Goal: Information Seeking & Learning: Check status

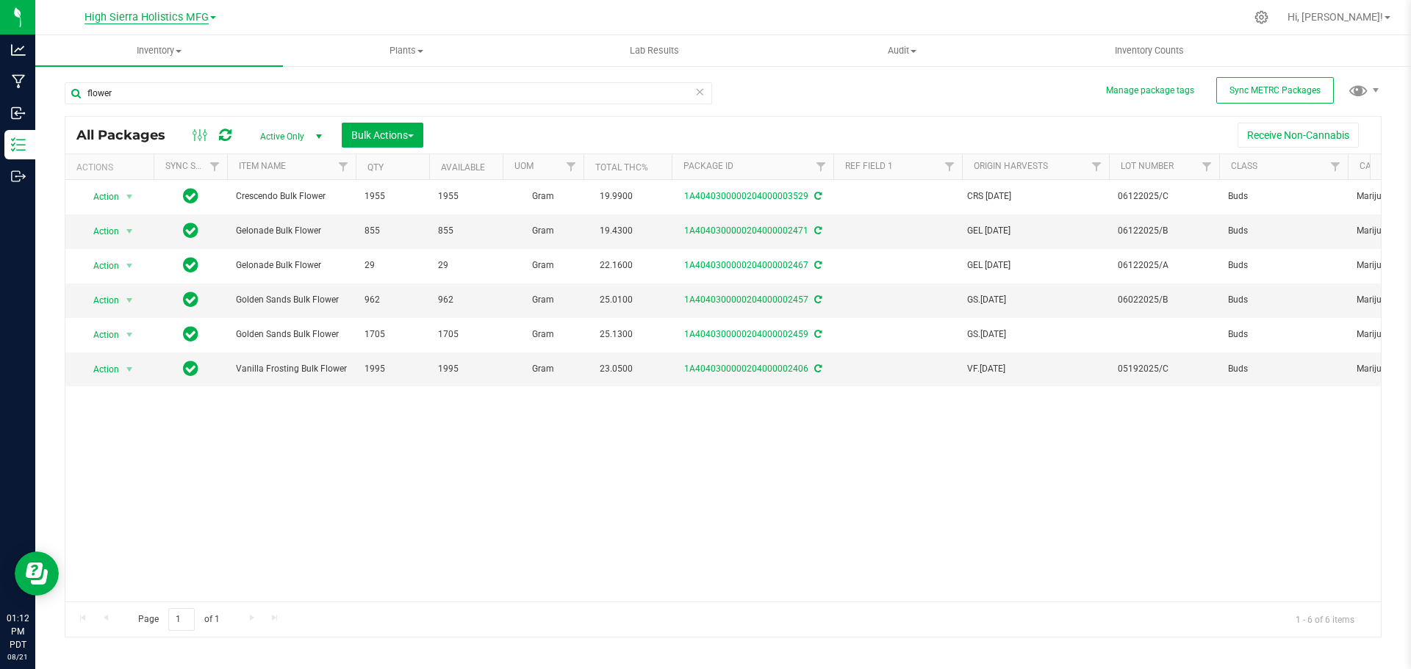
click at [134, 15] on span "High Sierra Holistics MFG" at bounding box center [146, 17] width 124 height 13
click at [140, 53] on link "High Sierra Holistics - Cultivation" at bounding box center [150, 52] width 215 height 20
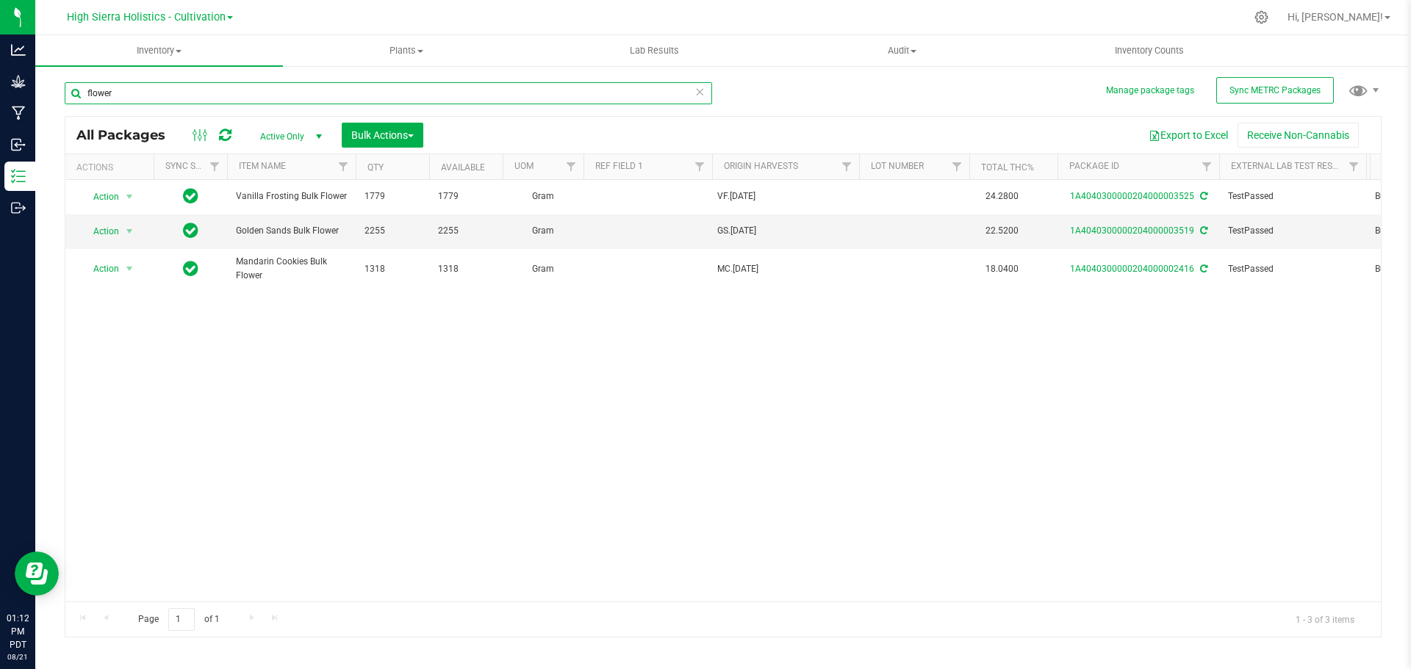
click at [128, 96] on input "flower" at bounding box center [388, 93] width 647 height 22
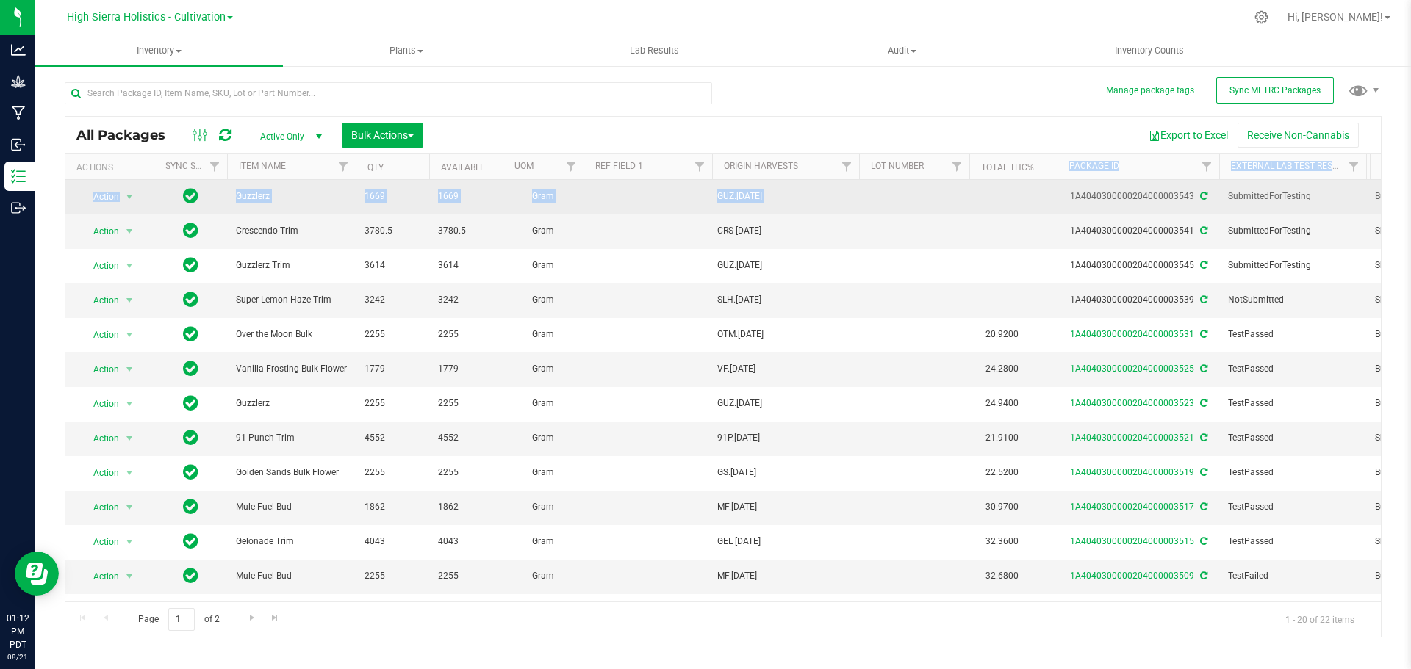
drag, startPoint x: 1046, startPoint y: 168, endPoint x: 982, endPoint y: 190, distance: 67.4
click at [982, 190] on div "All Packages Active Only Active Only Lab Samples Locked All External Internal B…" at bounding box center [723, 377] width 1317 height 522
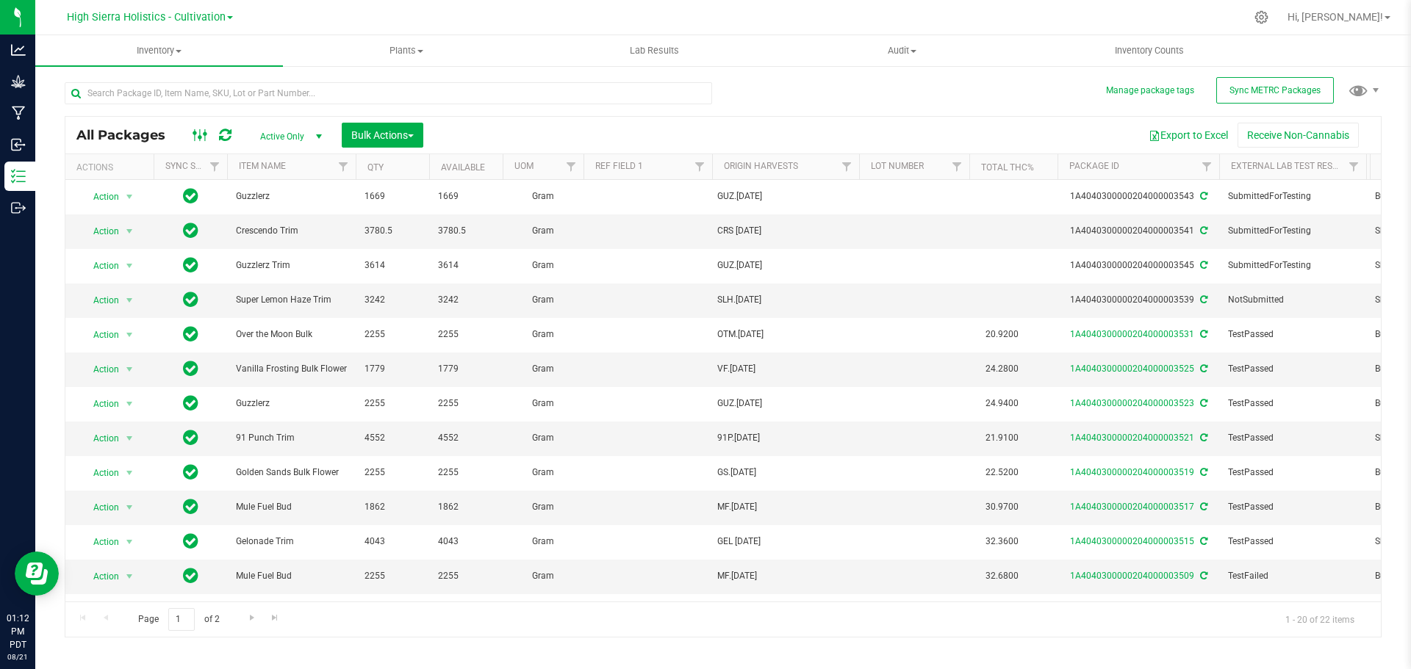
click at [200, 141] on icon at bounding box center [200, 135] width 16 height 18
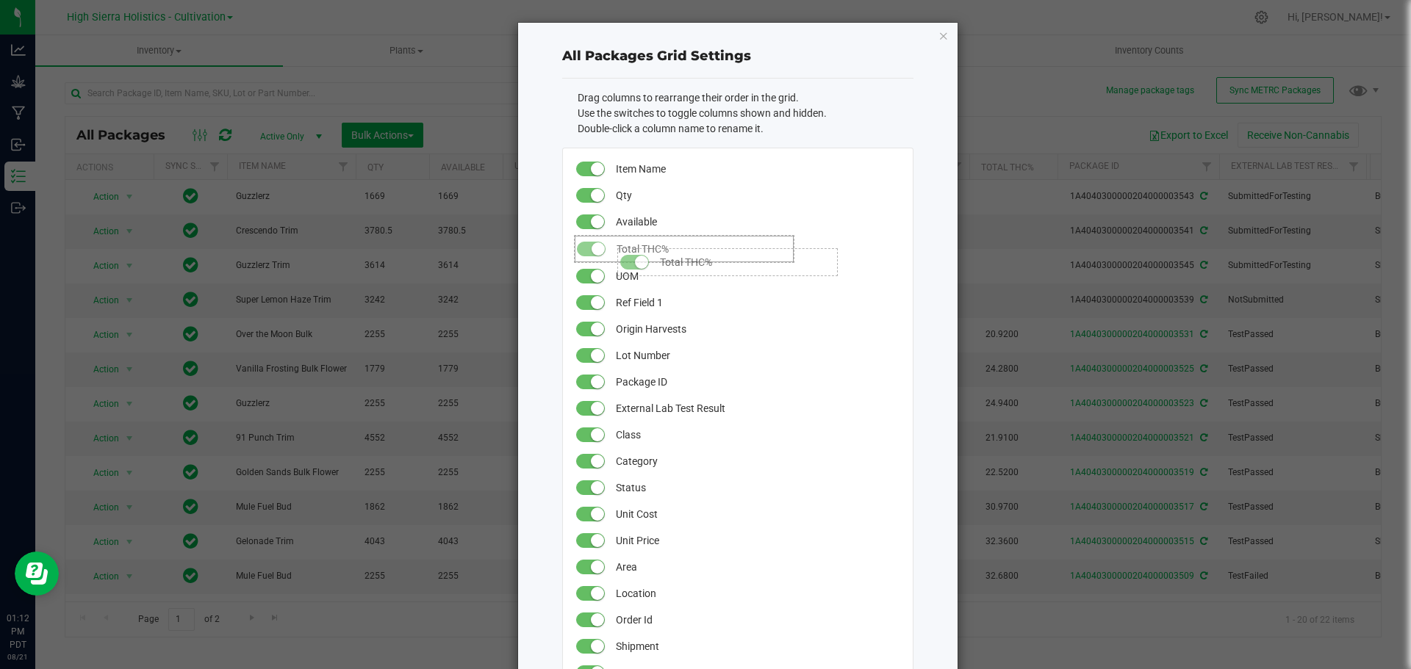
drag, startPoint x: 641, startPoint y: 353, endPoint x: 604, endPoint y: 241, distance: 118.3
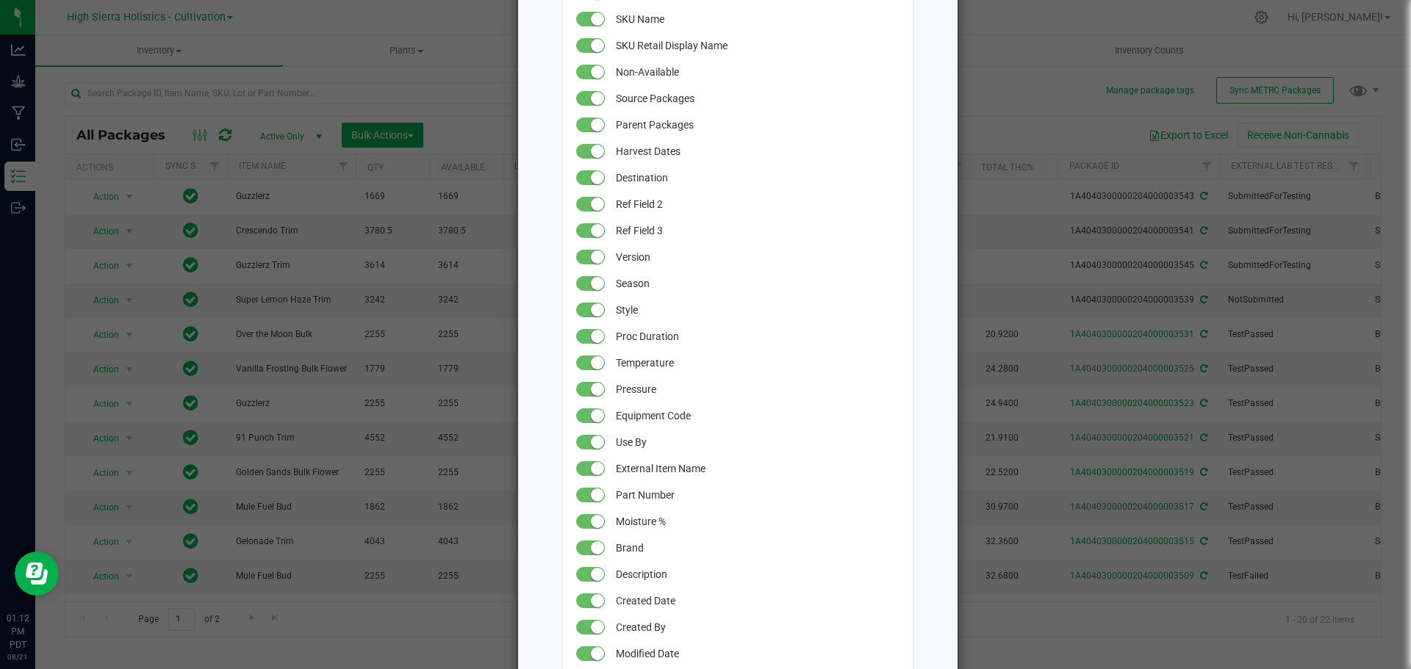
scroll to position [1193, 0]
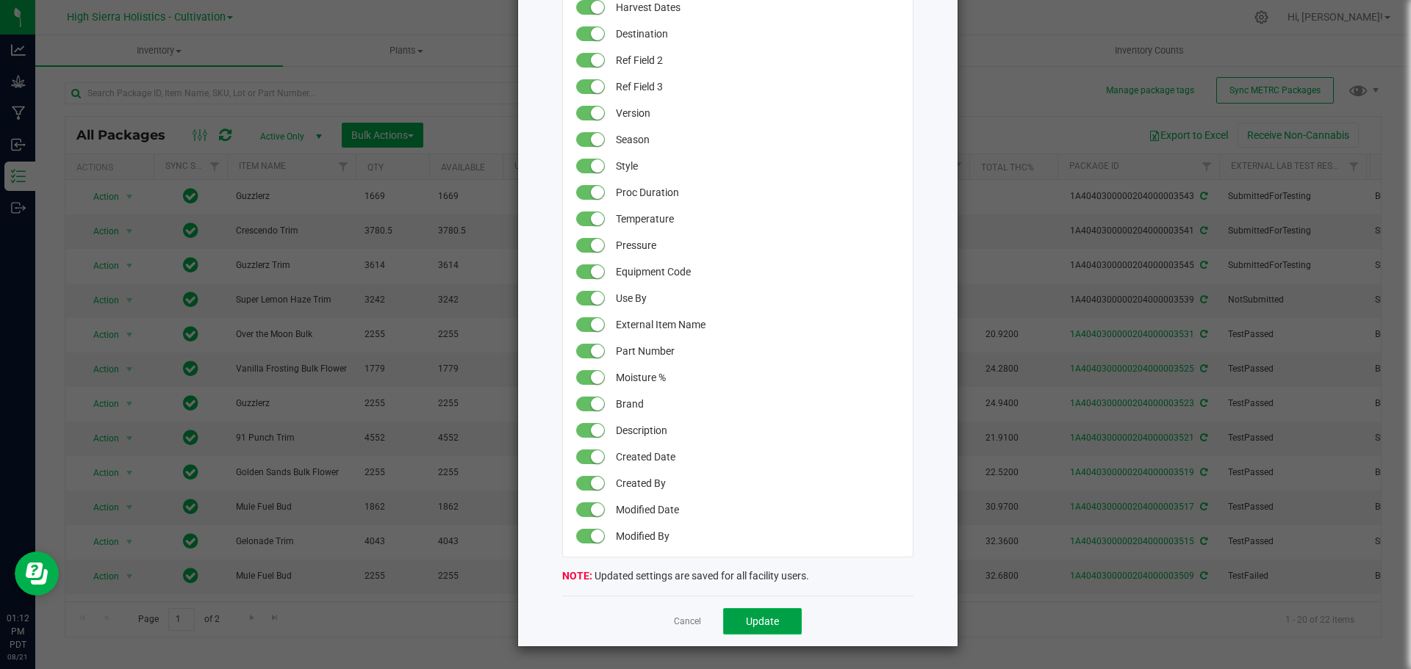
click at [764, 619] on span "Update" at bounding box center [762, 622] width 33 height 12
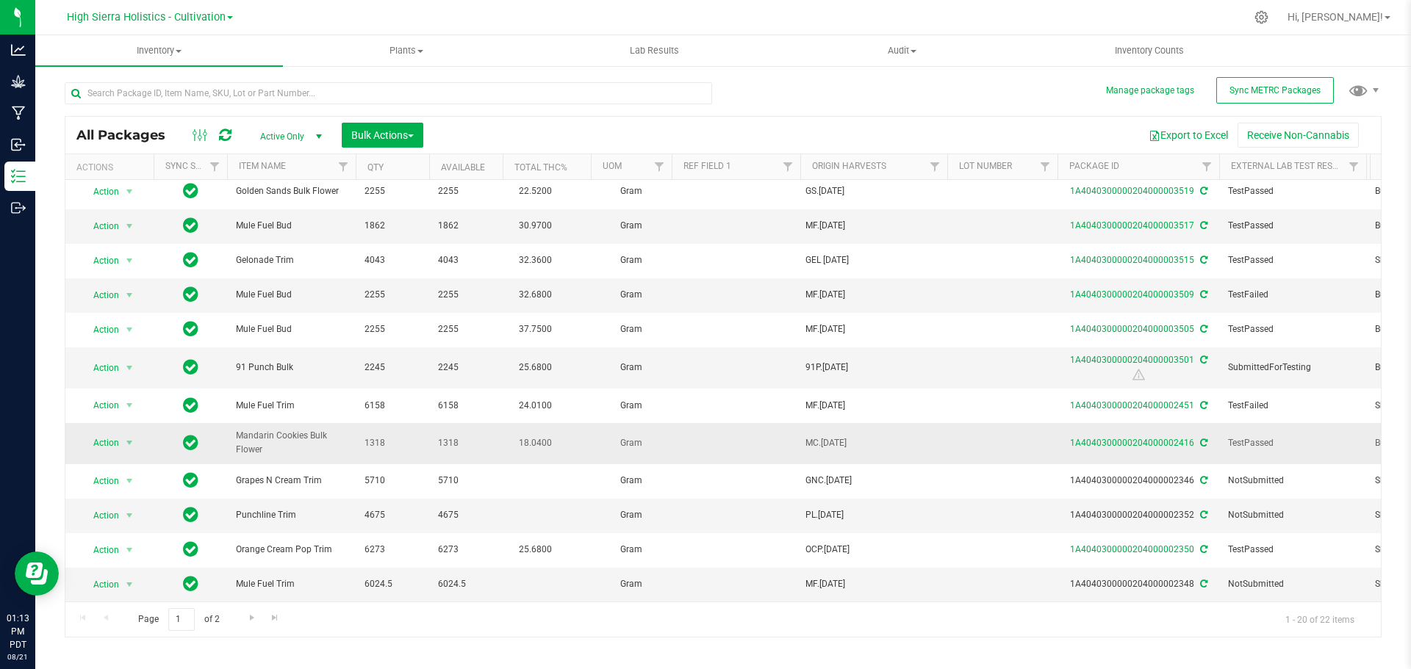
scroll to position [0, 0]
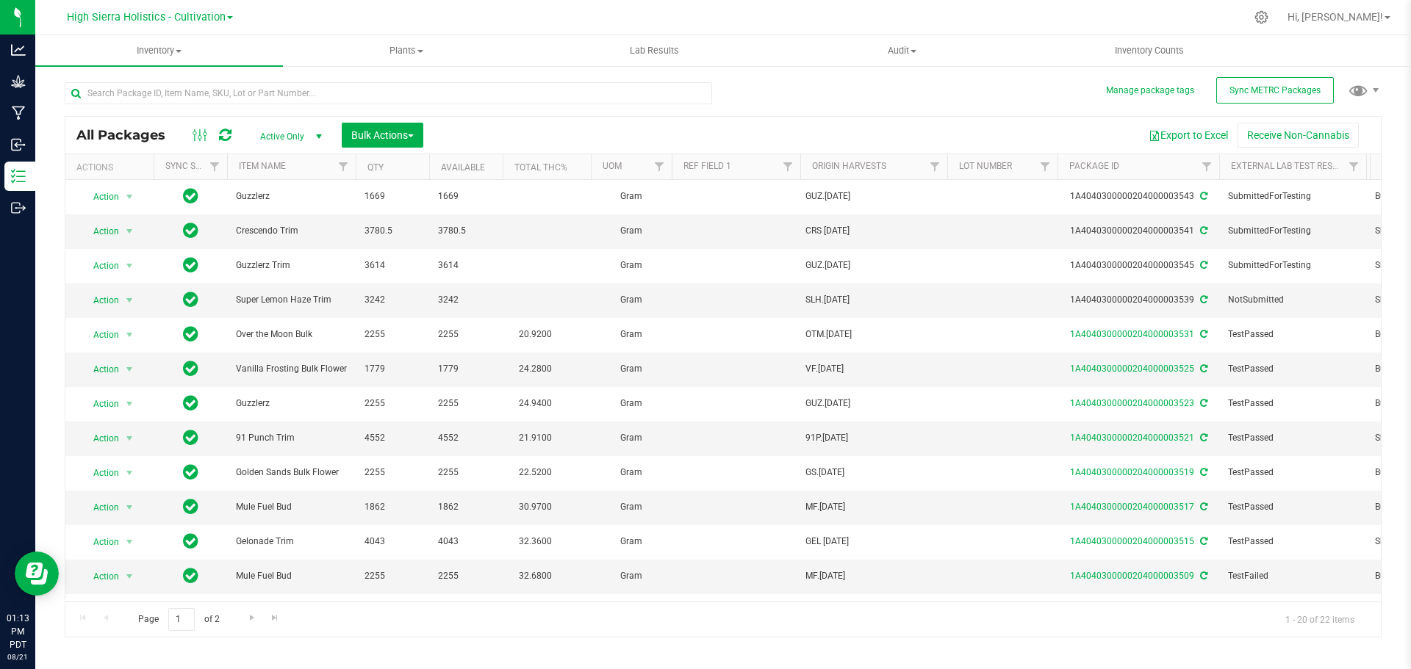
click at [574, 167] on th "Total THC%" at bounding box center [547, 167] width 88 height 26
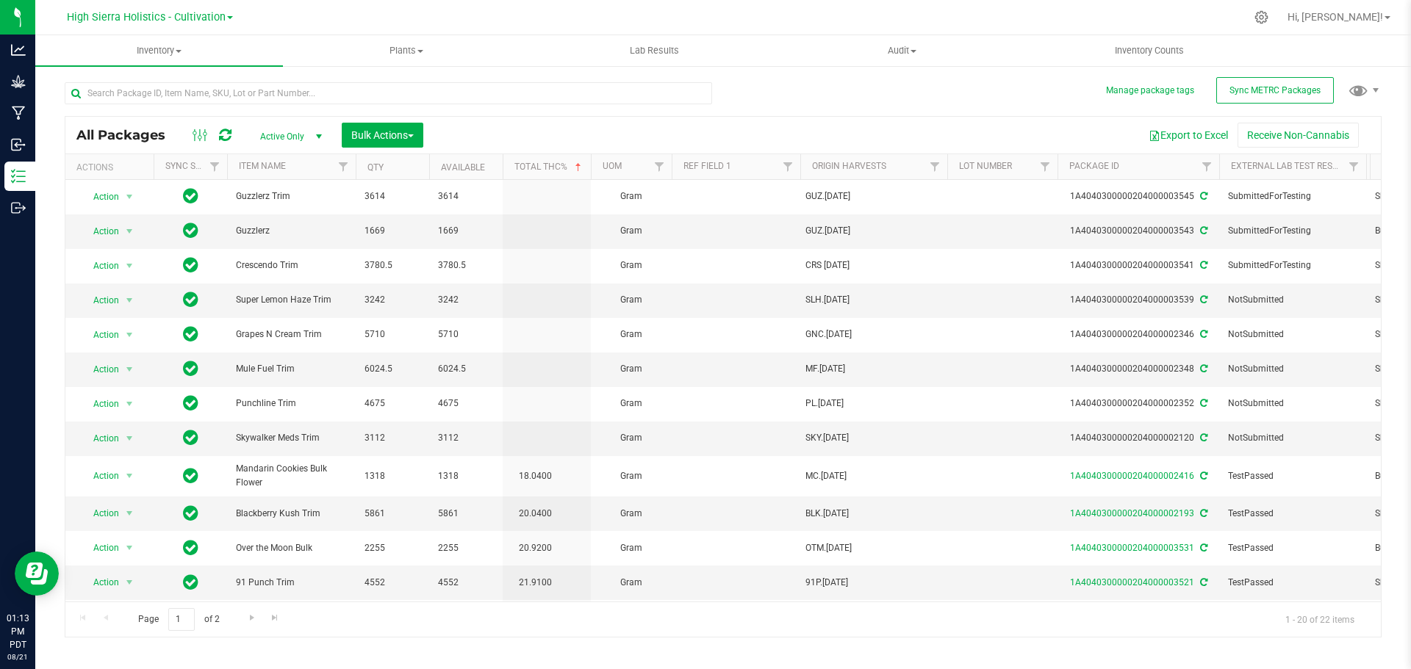
click at [566, 173] on th "Total THC%" at bounding box center [547, 167] width 88 height 26
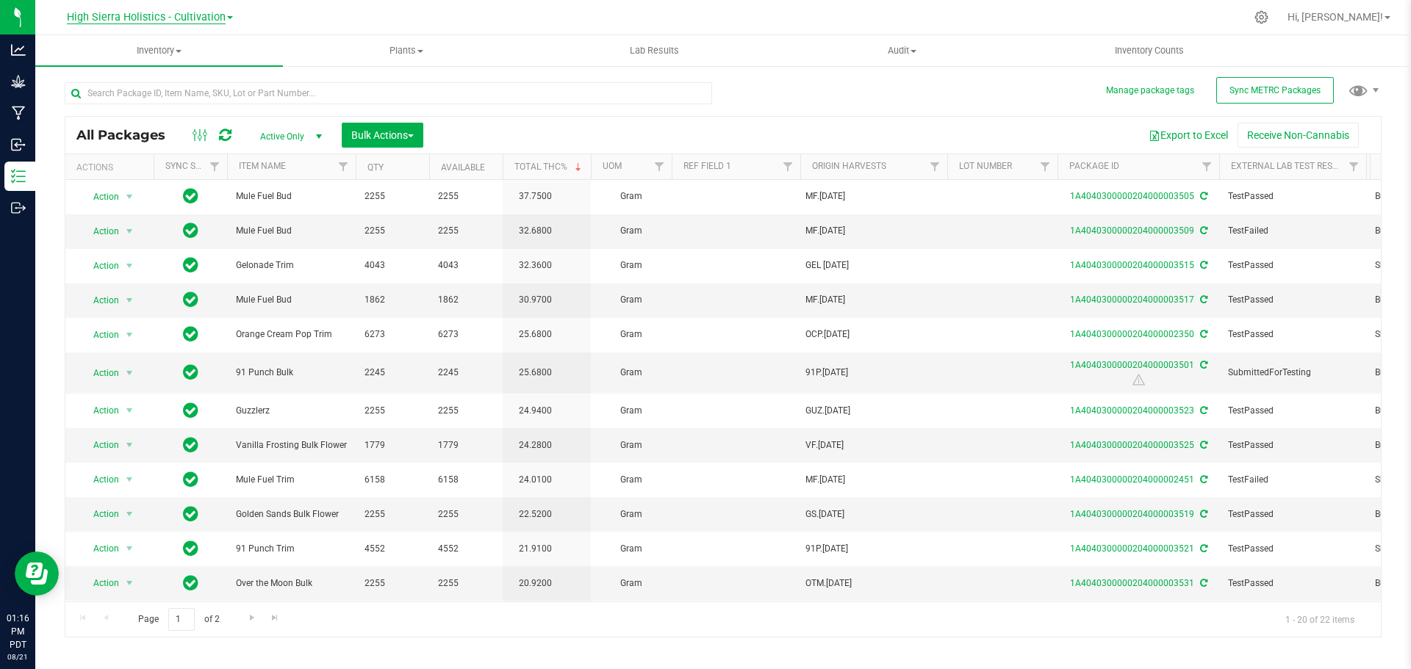
drag, startPoint x: 201, startPoint y: 12, endPoint x: 197, endPoint y: 24, distance: 12.3
click at [201, 12] on span "High Sierra Holistics - Cultivation" at bounding box center [146, 17] width 159 height 13
click at [170, 71] on link "High Sierra Holistics MFG" at bounding box center [150, 72] width 215 height 20
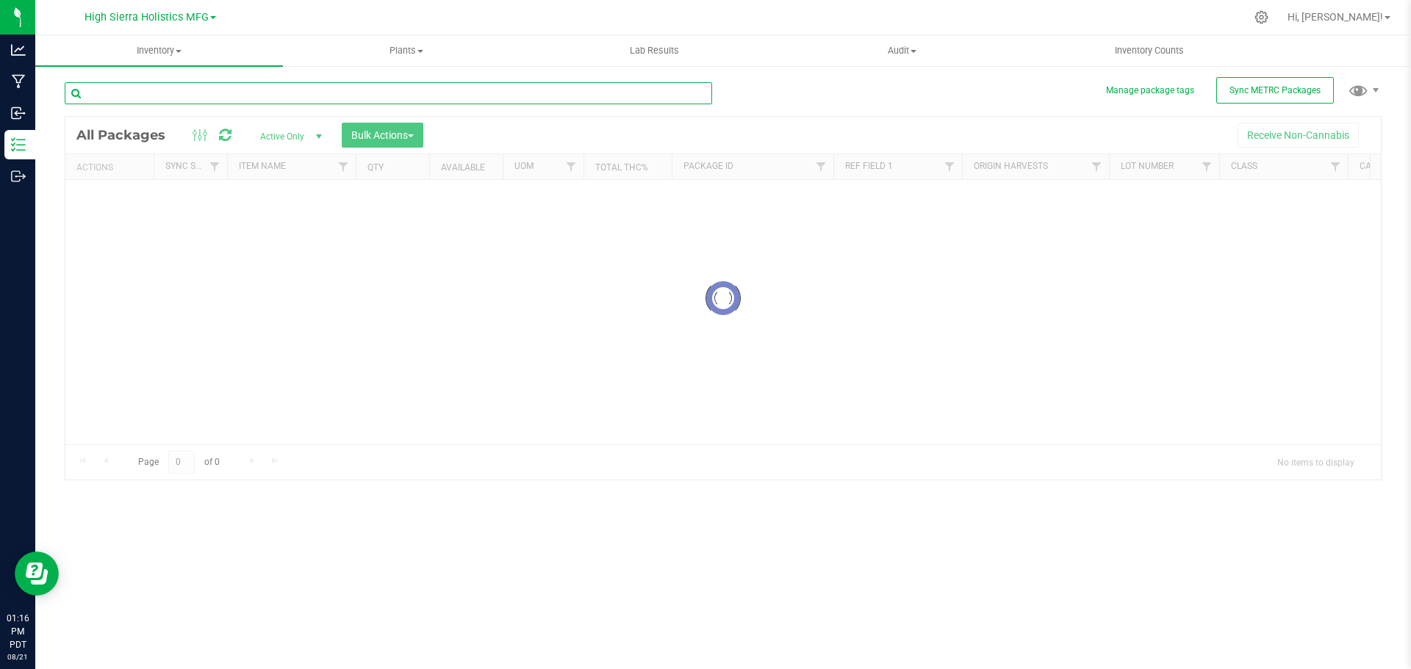
click at [162, 90] on input "text" at bounding box center [388, 93] width 647 height 22
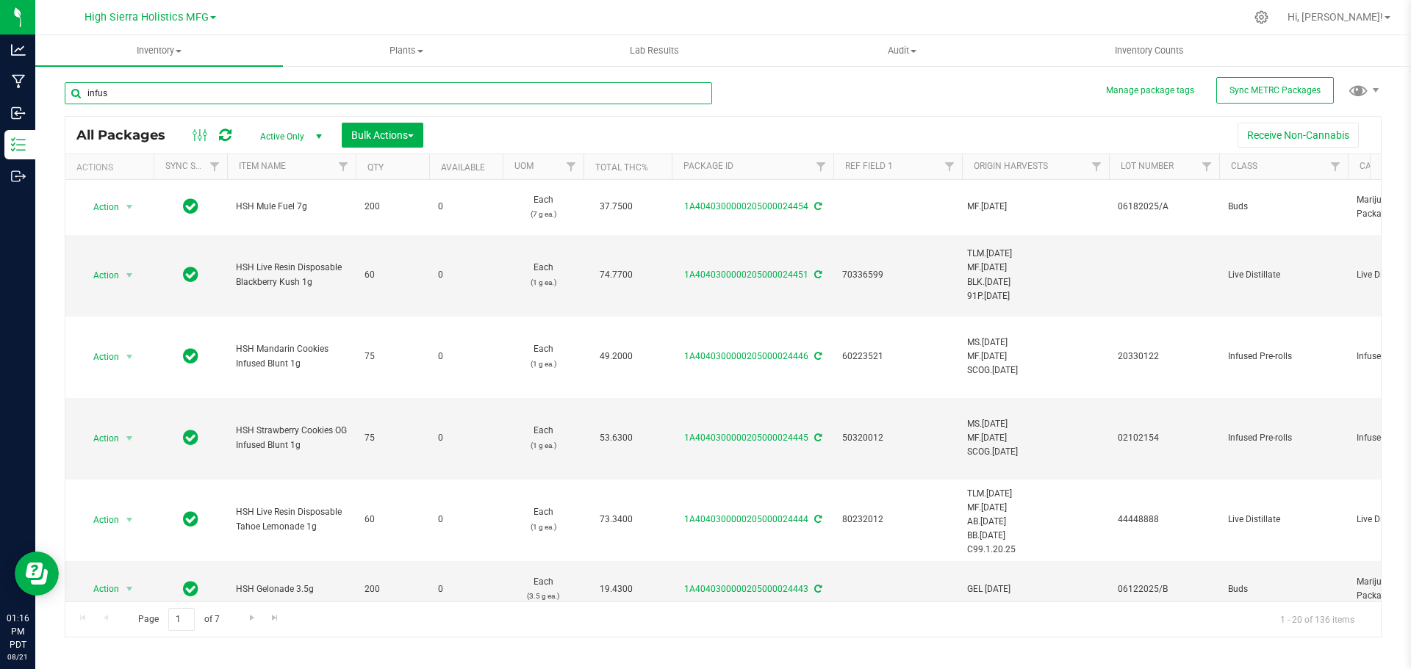
type input "infuse"
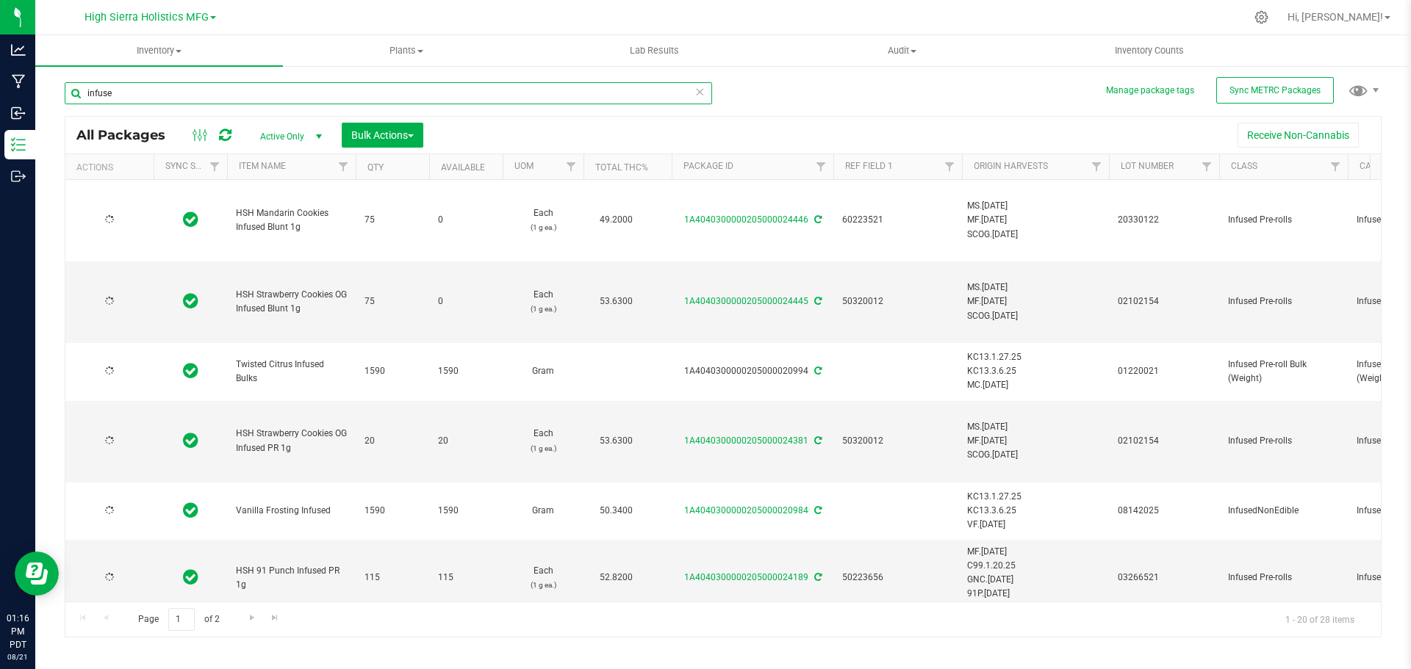
type input "[DATE]"
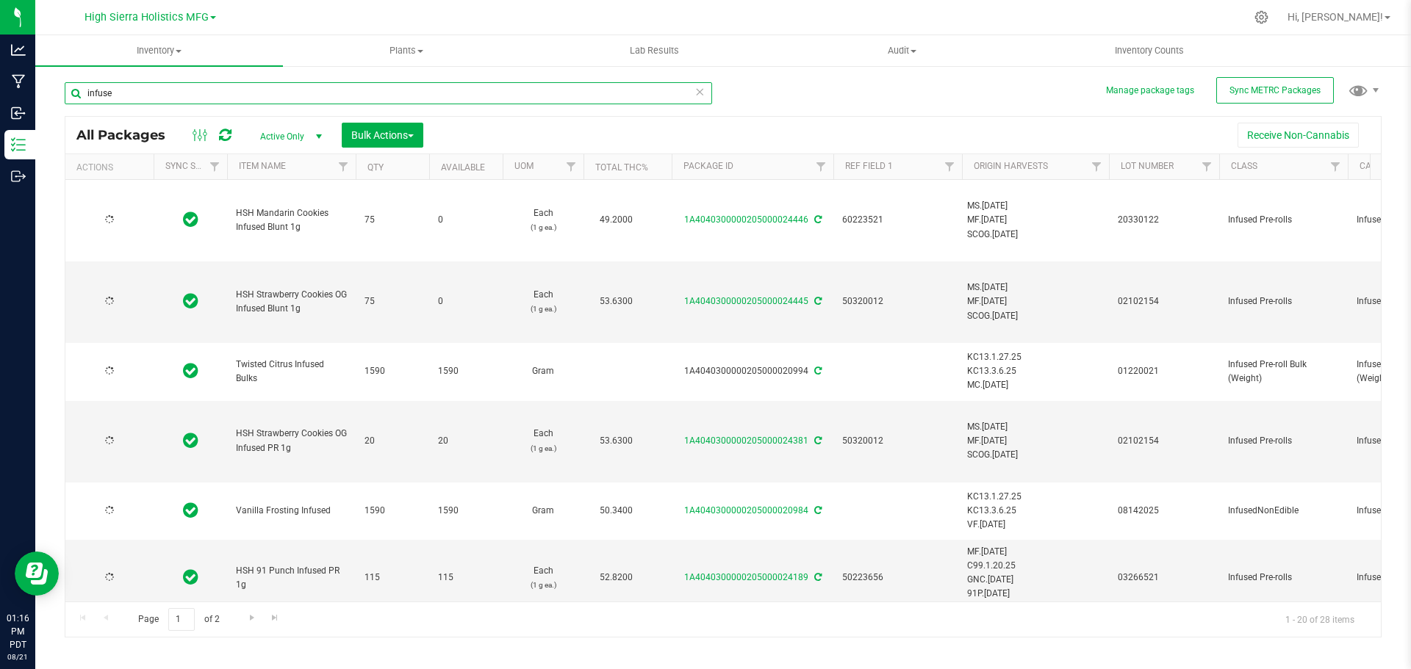
type input "[DATE]"
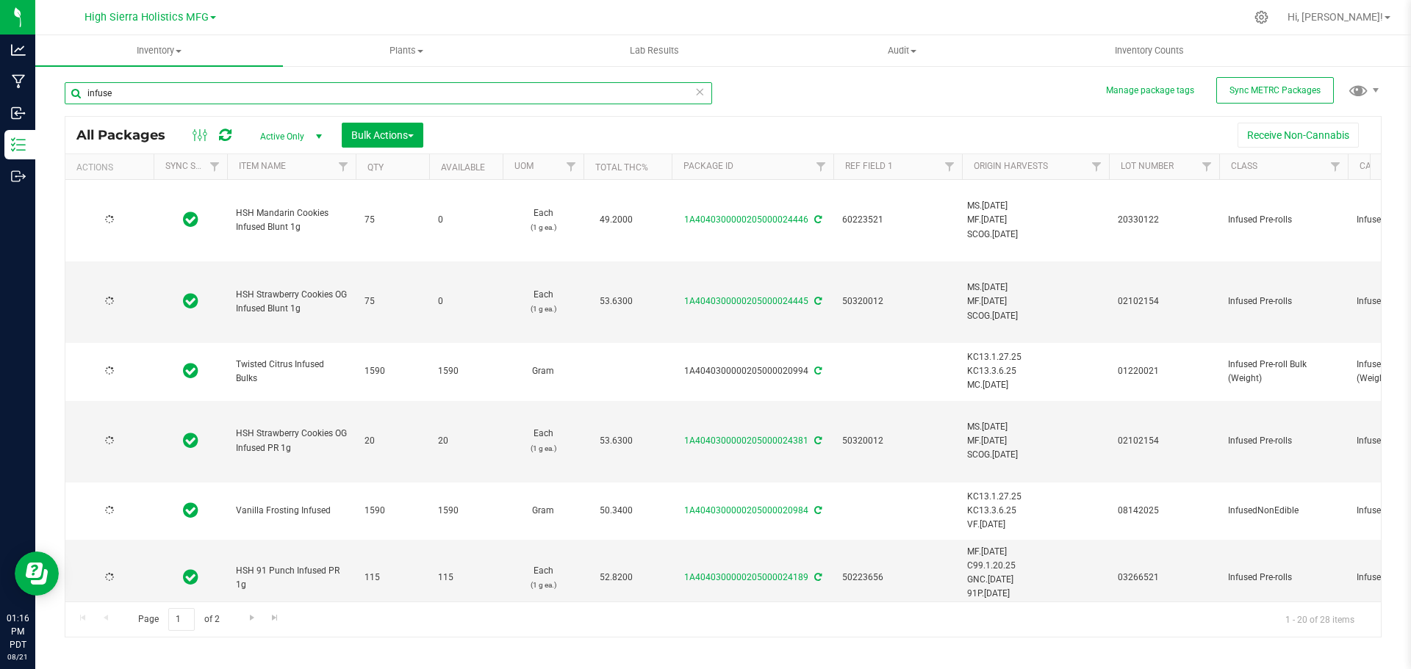
type input "[DATE]"
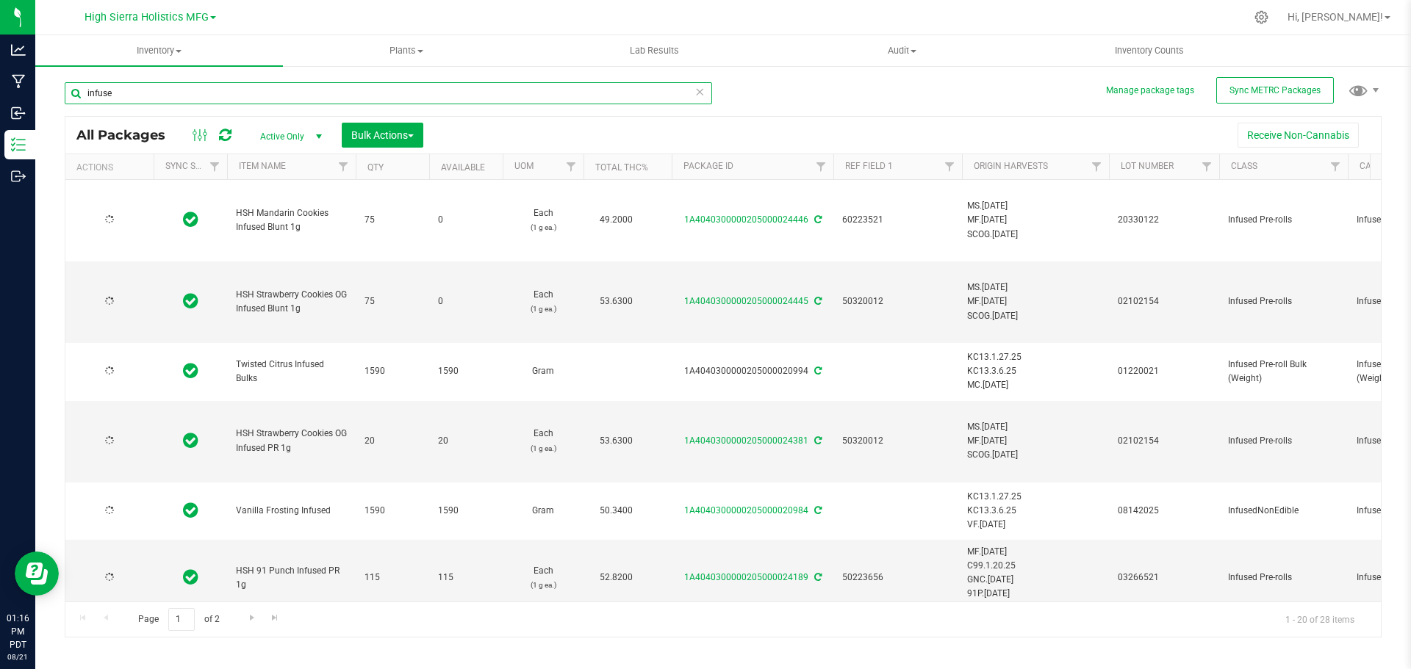
type input "[DATE]"
click at [407, 170] on th "Qty" at bounding box center [392, 167] width 73 height 26
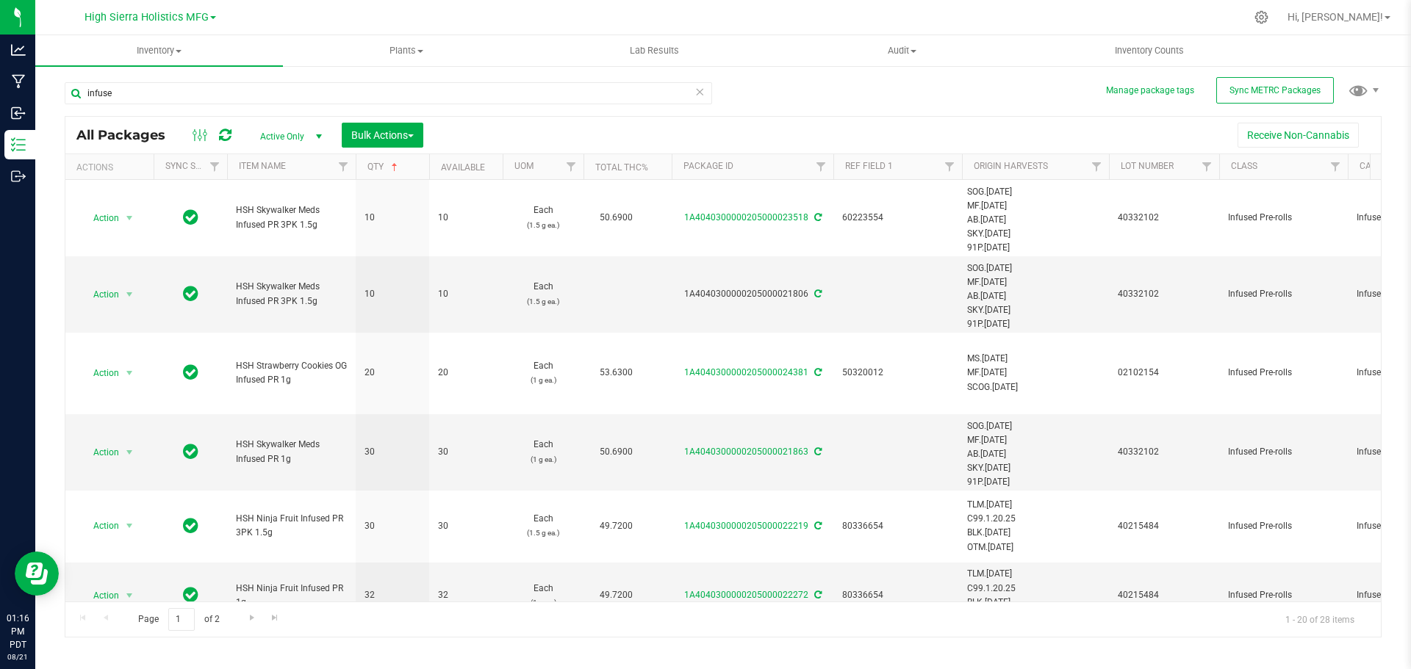
click at [407, 170] on th "Qty" at bounding box center [392, 167] width 73 height 26
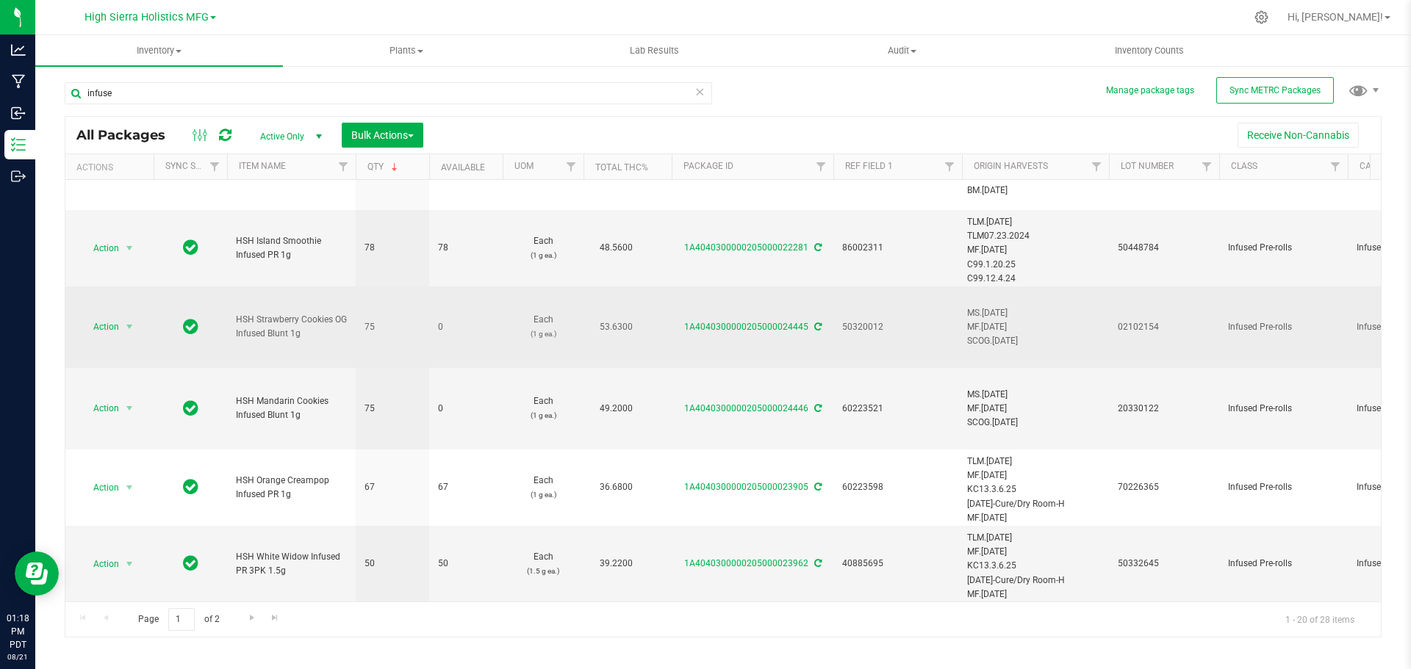
scroll to position [1092, 0]
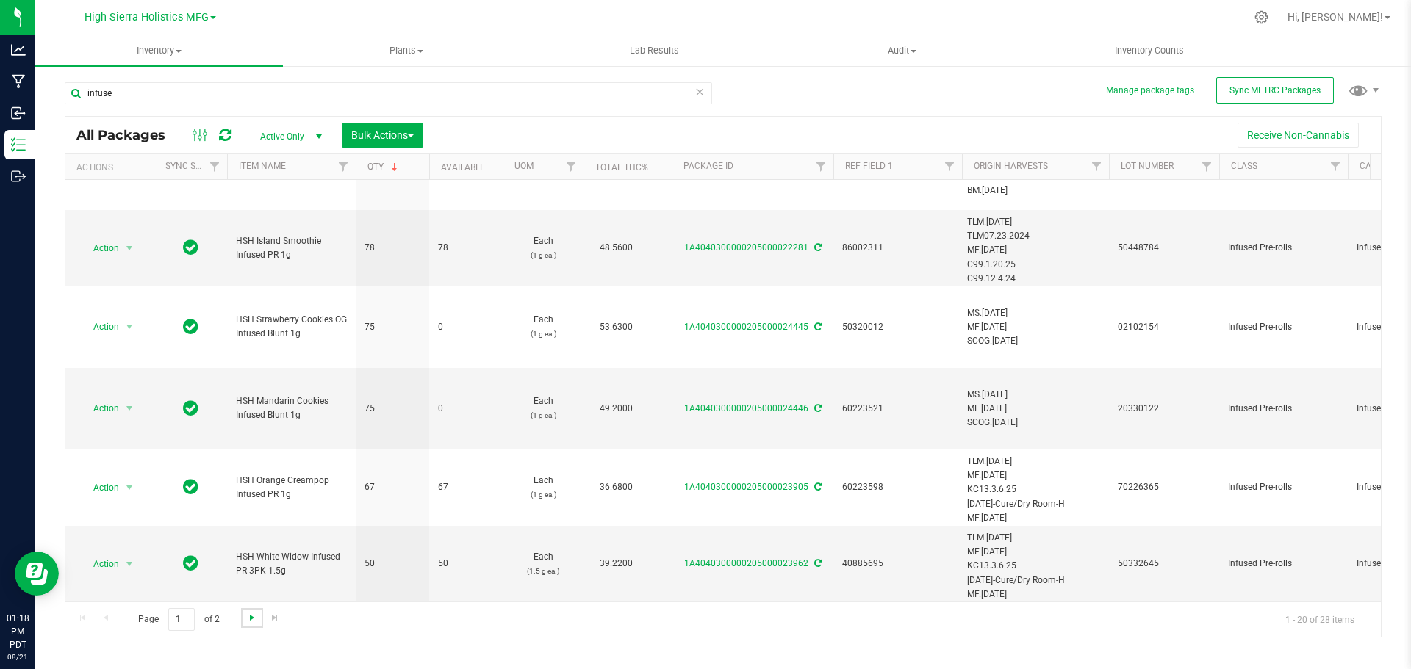
click at [247, 622] on span "Go to the next page" at bounding box center [252, 618] width 12 height 12
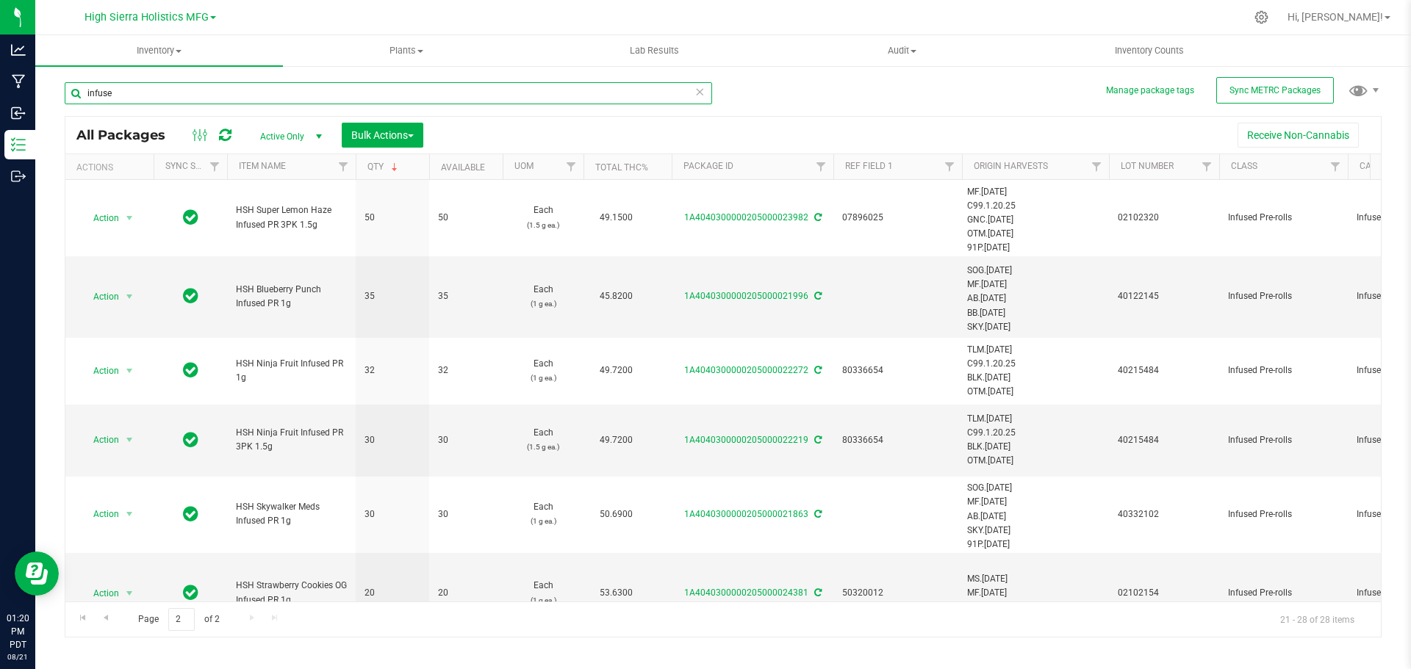
click at [134, 91] on input "infuse" at bounding box center [388, 93] width 647 height 22
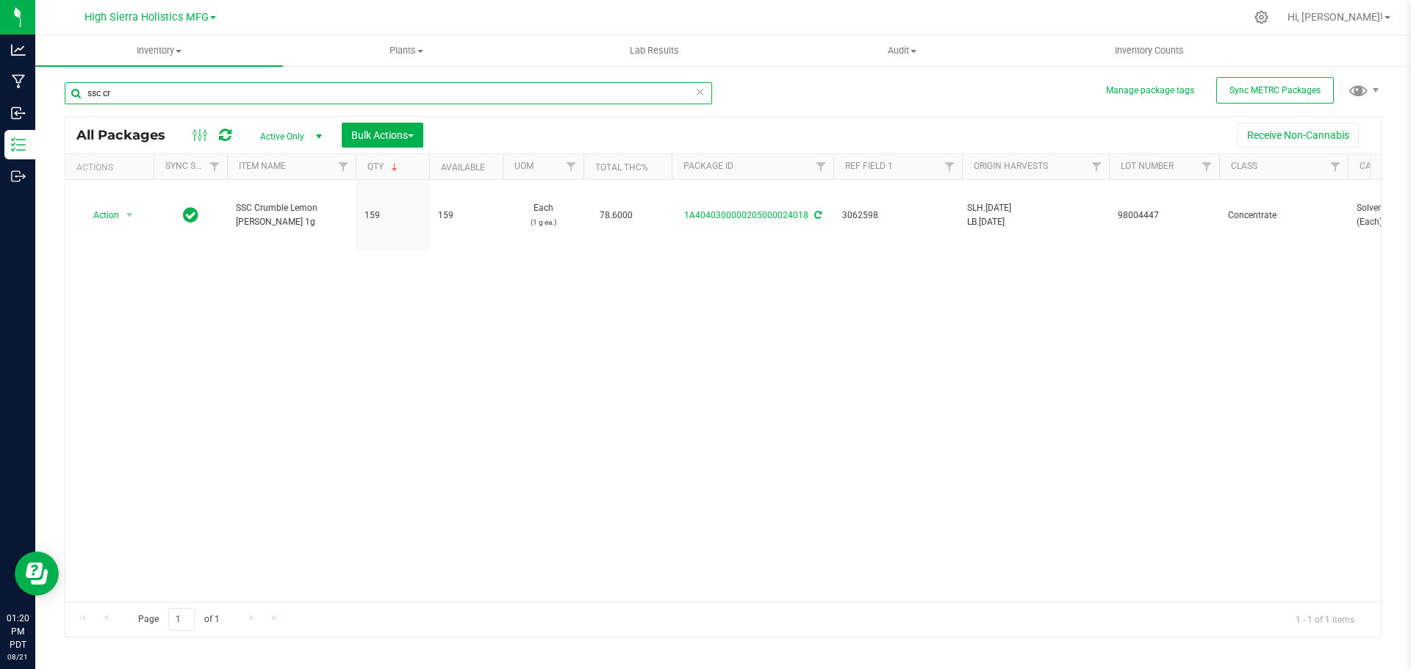
type input "ssc cr"
click at [193, 93] on input "ssc cr" at bounding box center [388, 93] width 647 height 22
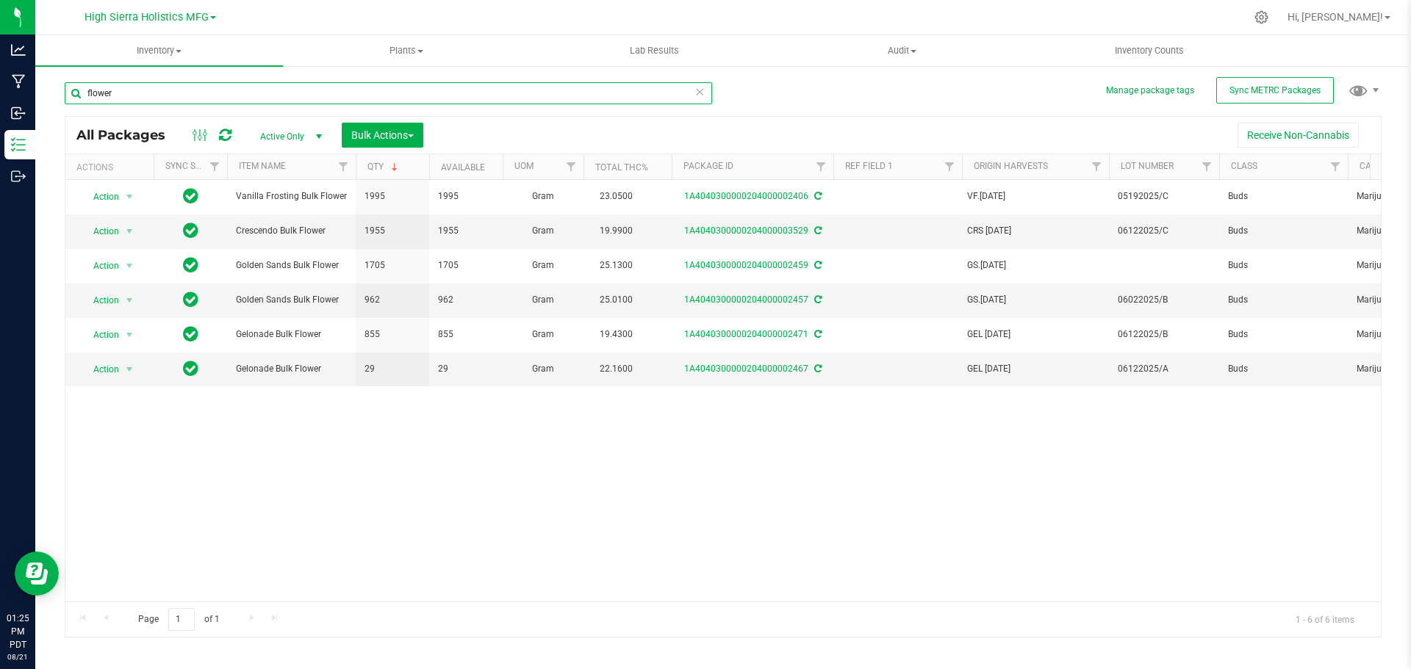
type input "flower"
click at [180, 23] on span "High Sierra Holistics MFG" at bounding box center [146, 17] width 124 height 13
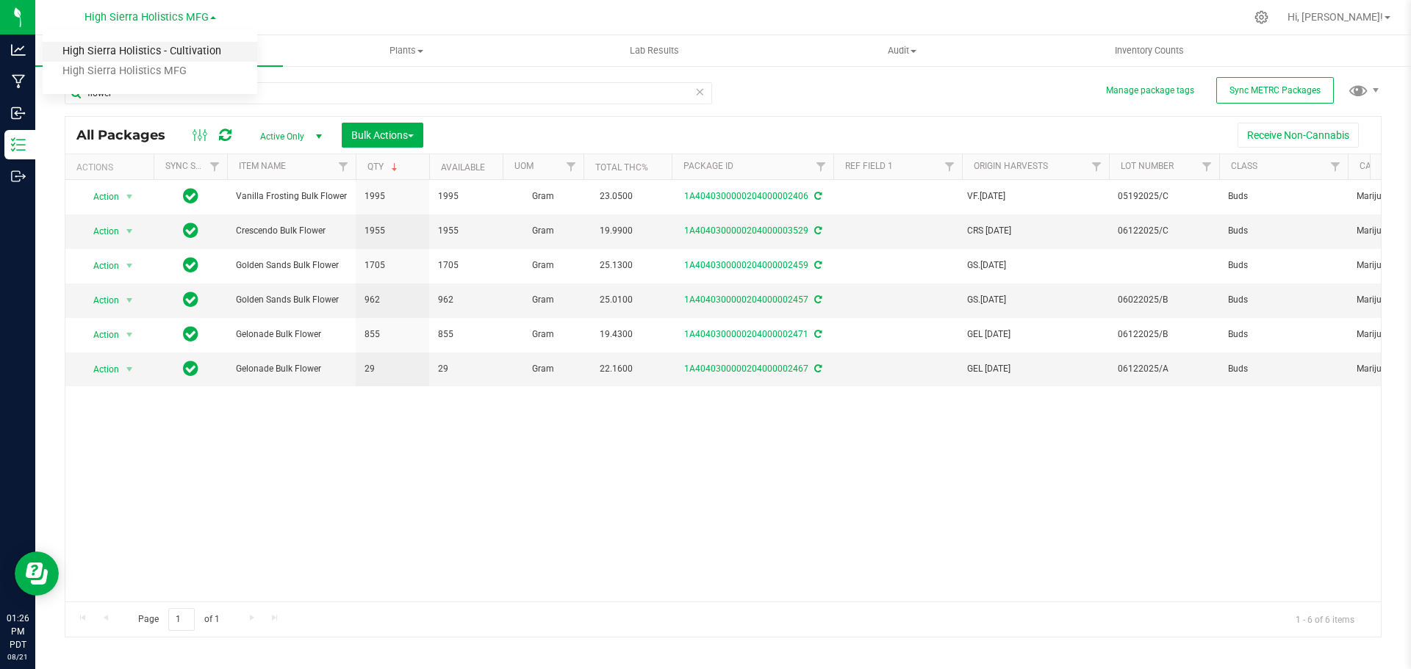
click at [196, 57] on link "High Sierra Holistics - Cultivation" at bounding box center [150, 52] width 215 height 20
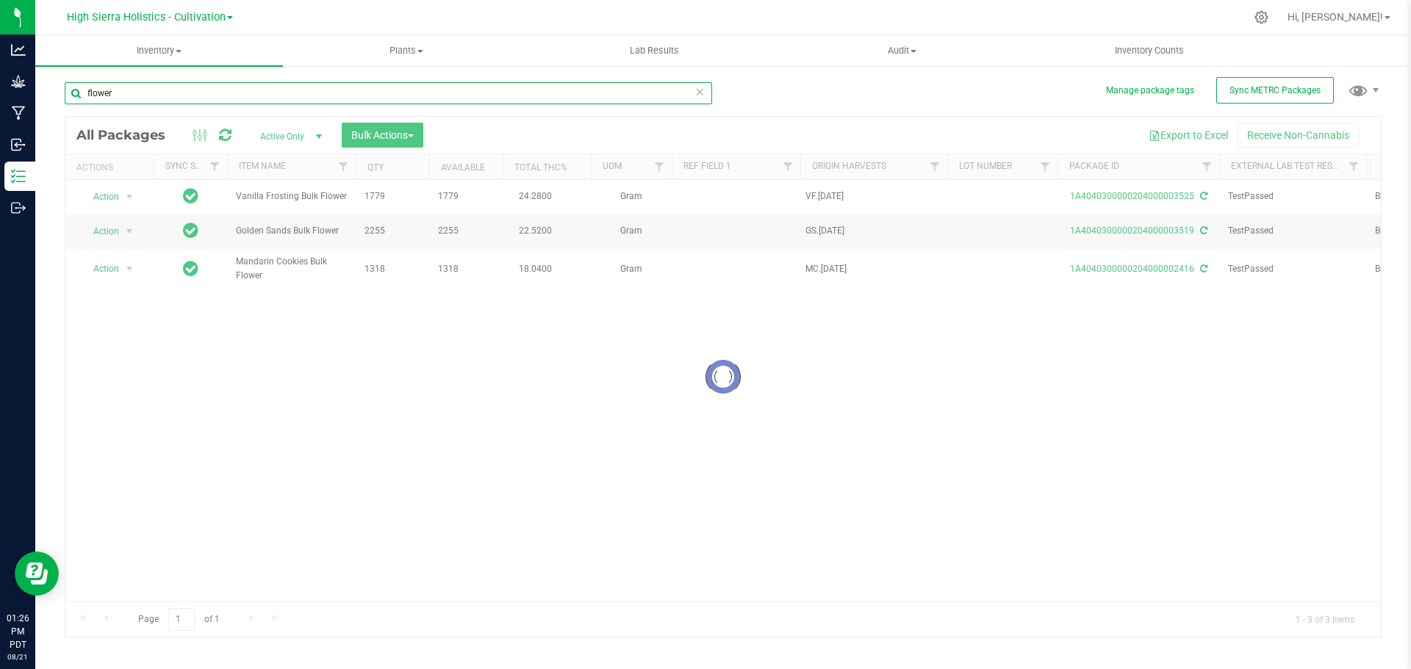
click at [168, 93] on input "flower" at bounding box center [388, 93] width 647 height 22
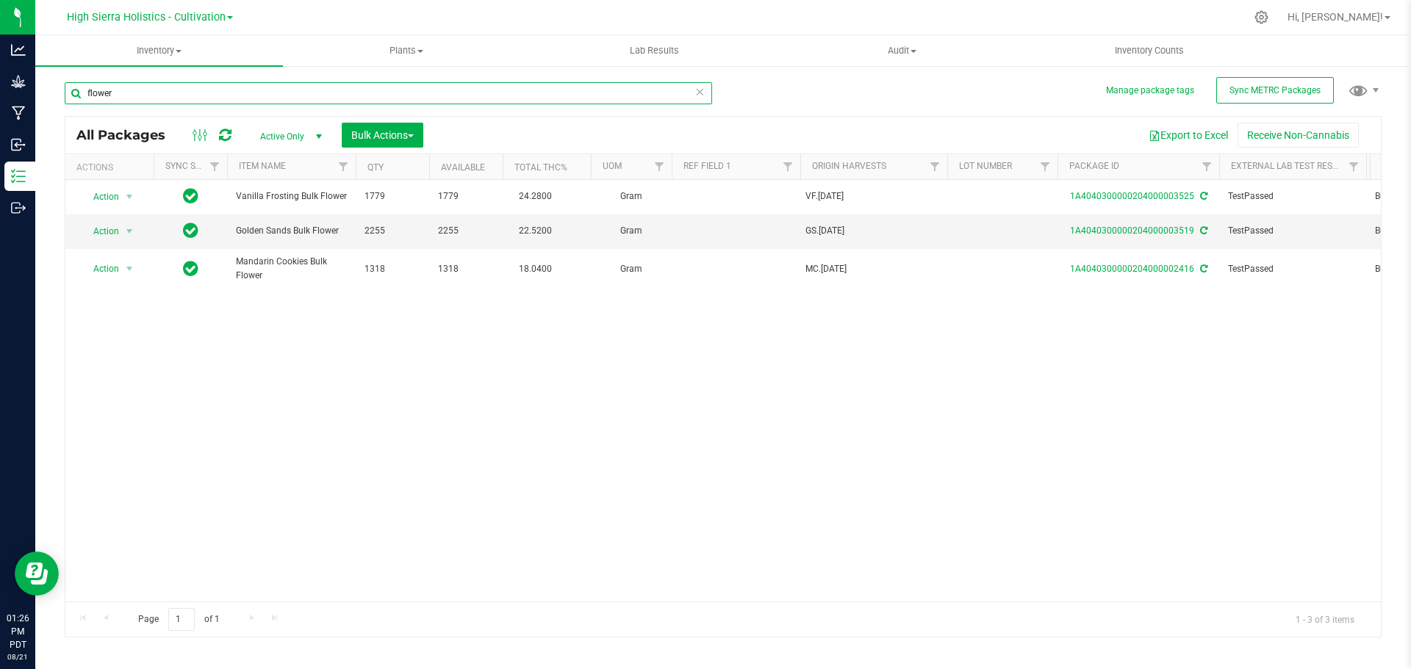
click at [168, 93] on input "flower" at bounding box center [388, 93] width 647 height 22
type input "gu"
click at [104, 91] on input "gu" at bounding box center [388, 93] width 647 height 22
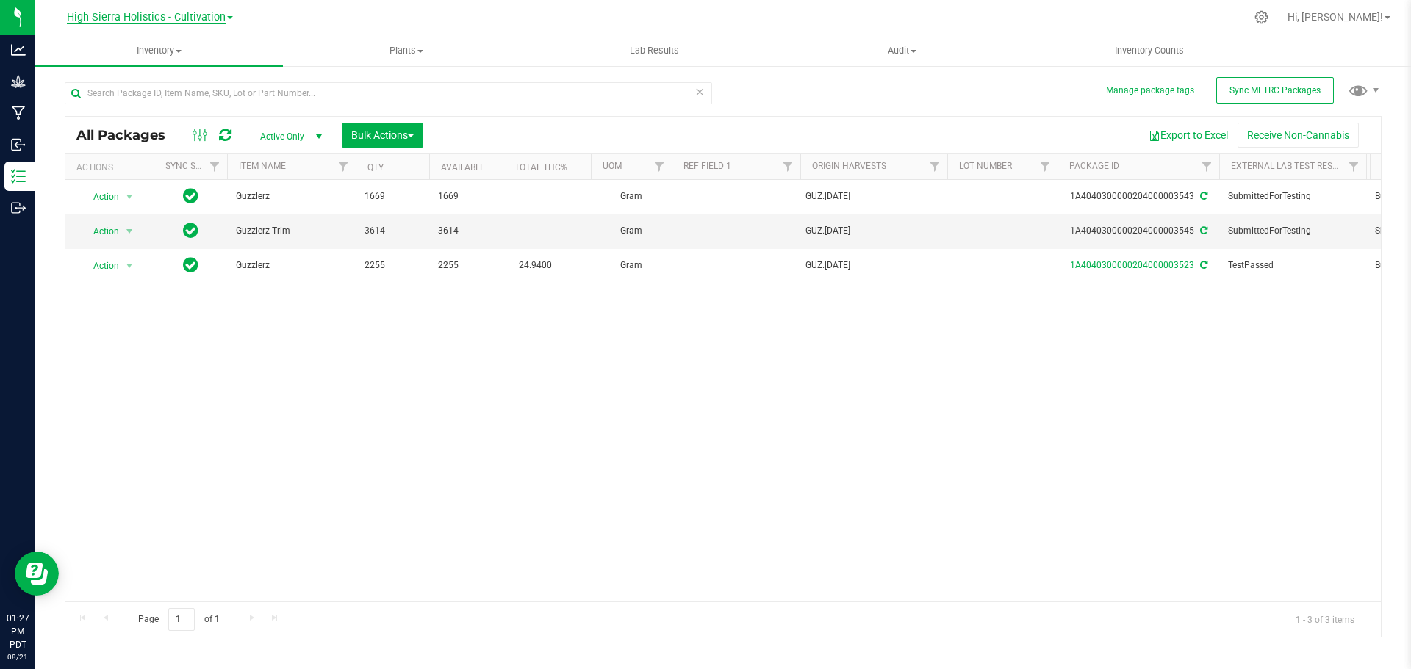
click at [129, 21] on span "High Sierra Holistics - Cultivation" at bounding box center [146, 17] width 159 height 13
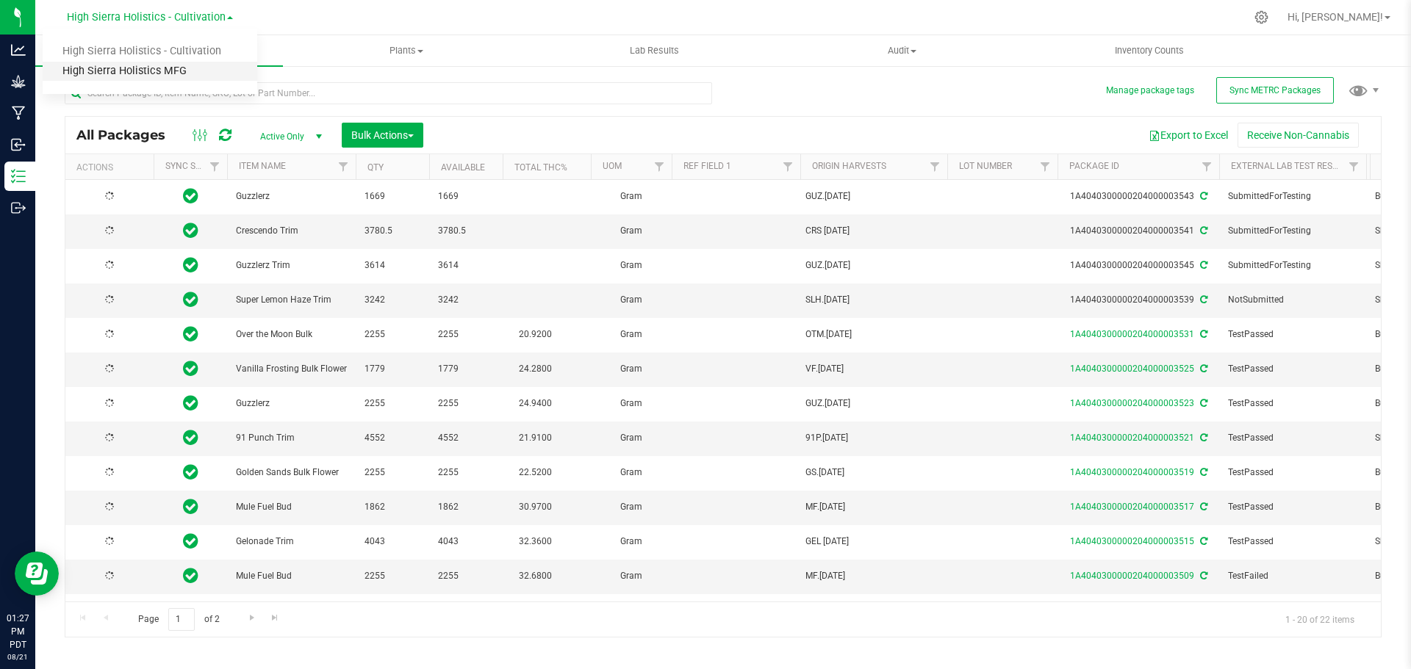
click at [129, 71] on link "High Sierra Holistics MFG" at bounding box center [150, 72] width 215 height 20
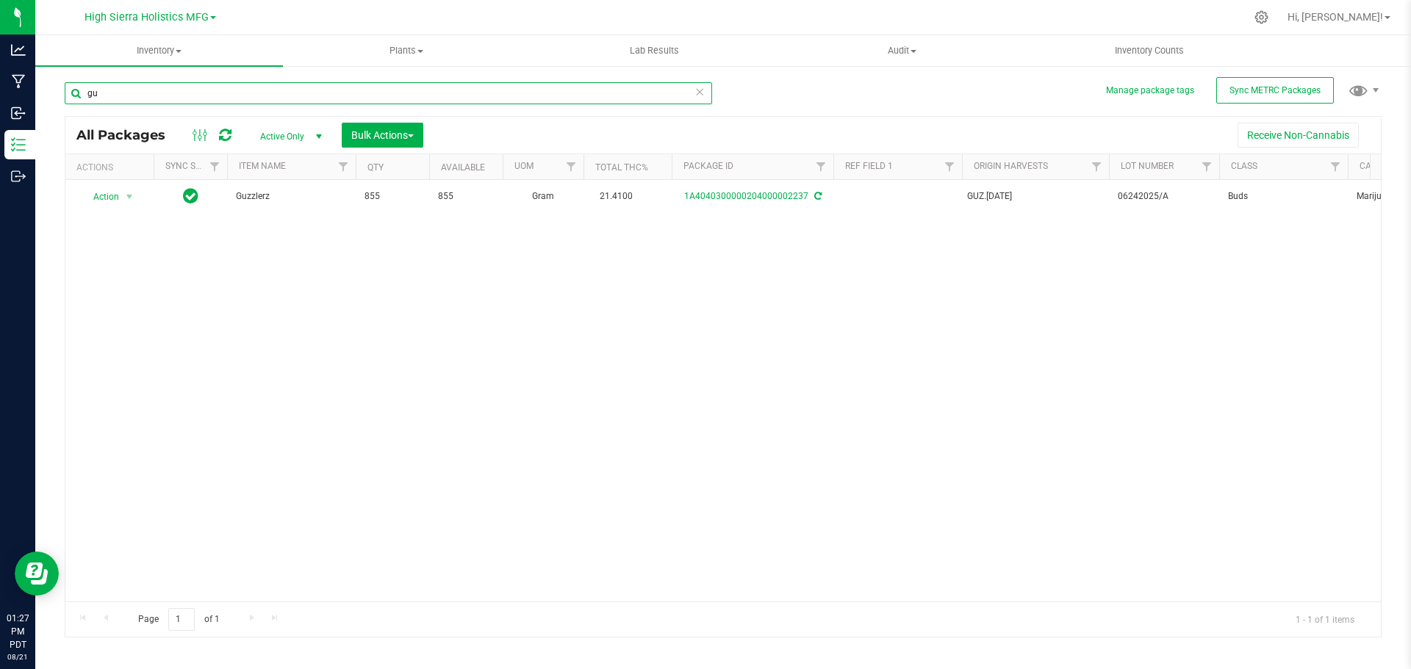
click at [158, 95] on input "gu" at bounding box center [388, 93] width 647 height 22
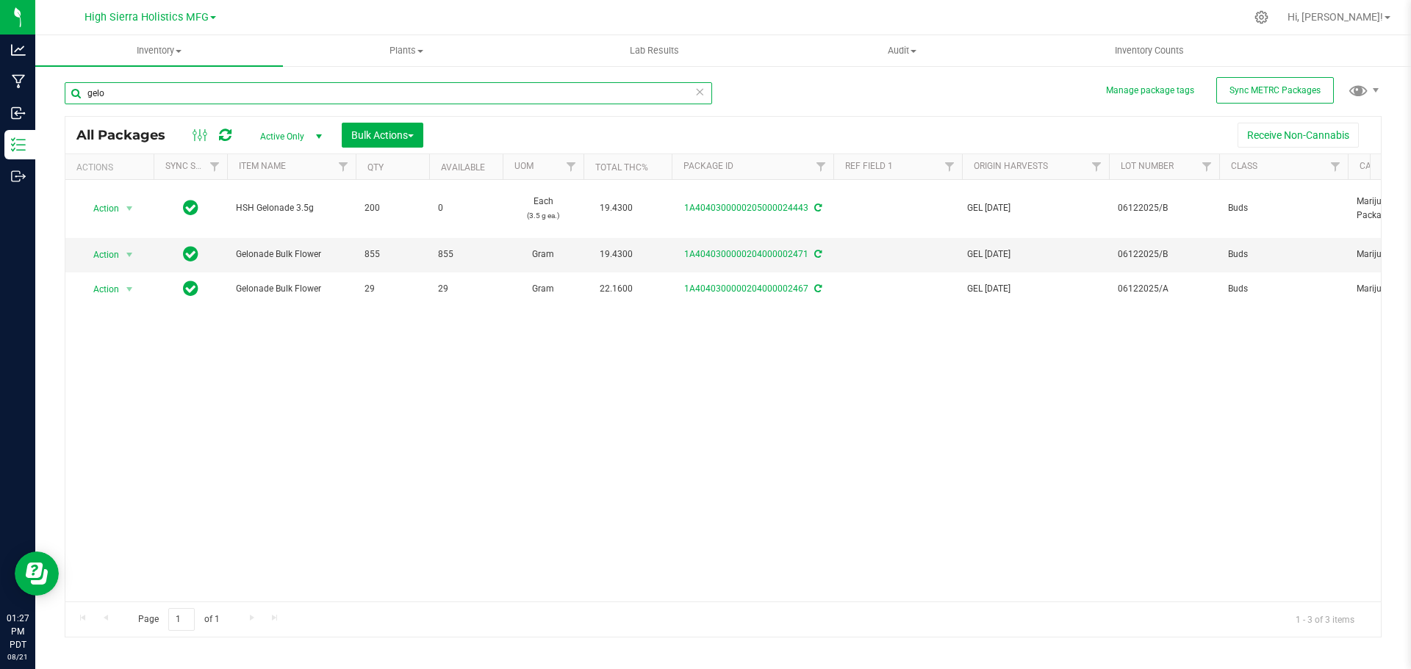
type input "gelo"
